Goal: Check status

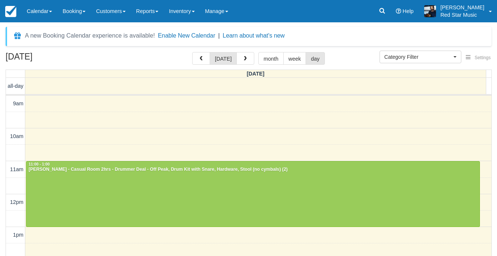
select select
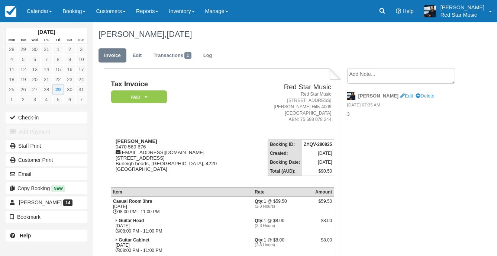
scroll to position [111, 0]
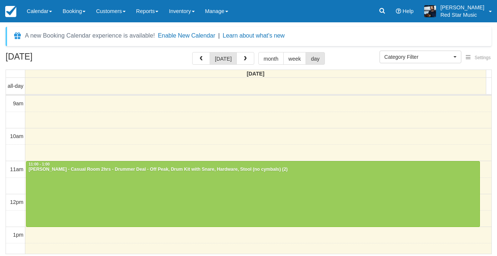
select select
